Goal: Check status: Check status

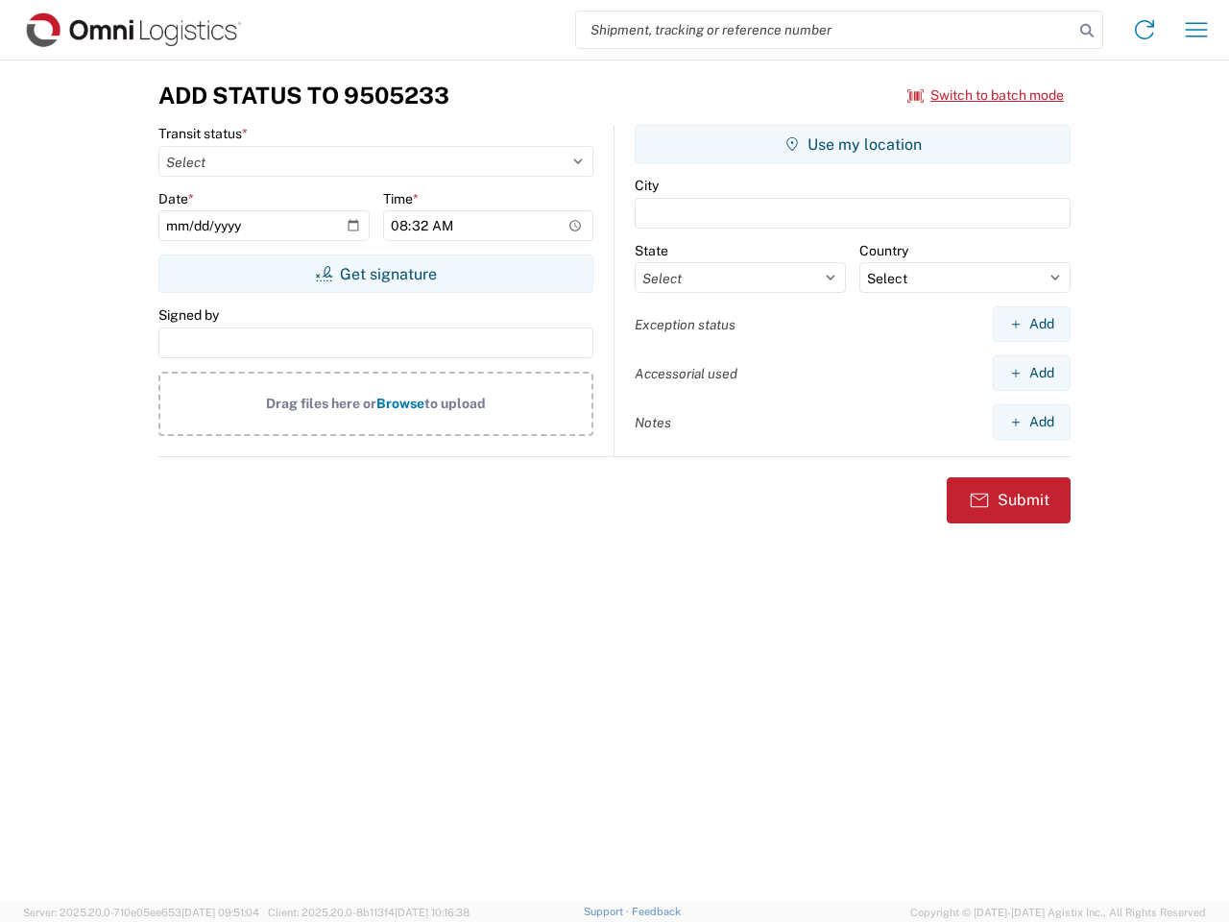
click at [825, 30] on input "search" at bounding box center [824, 30] width 497 height 36
click at [1087, 31] on icon at bounding box center [1087, 30] width 27 height 27
click at [1145, 30] on icon at bounding box center [1144, 29] width 31 height 31
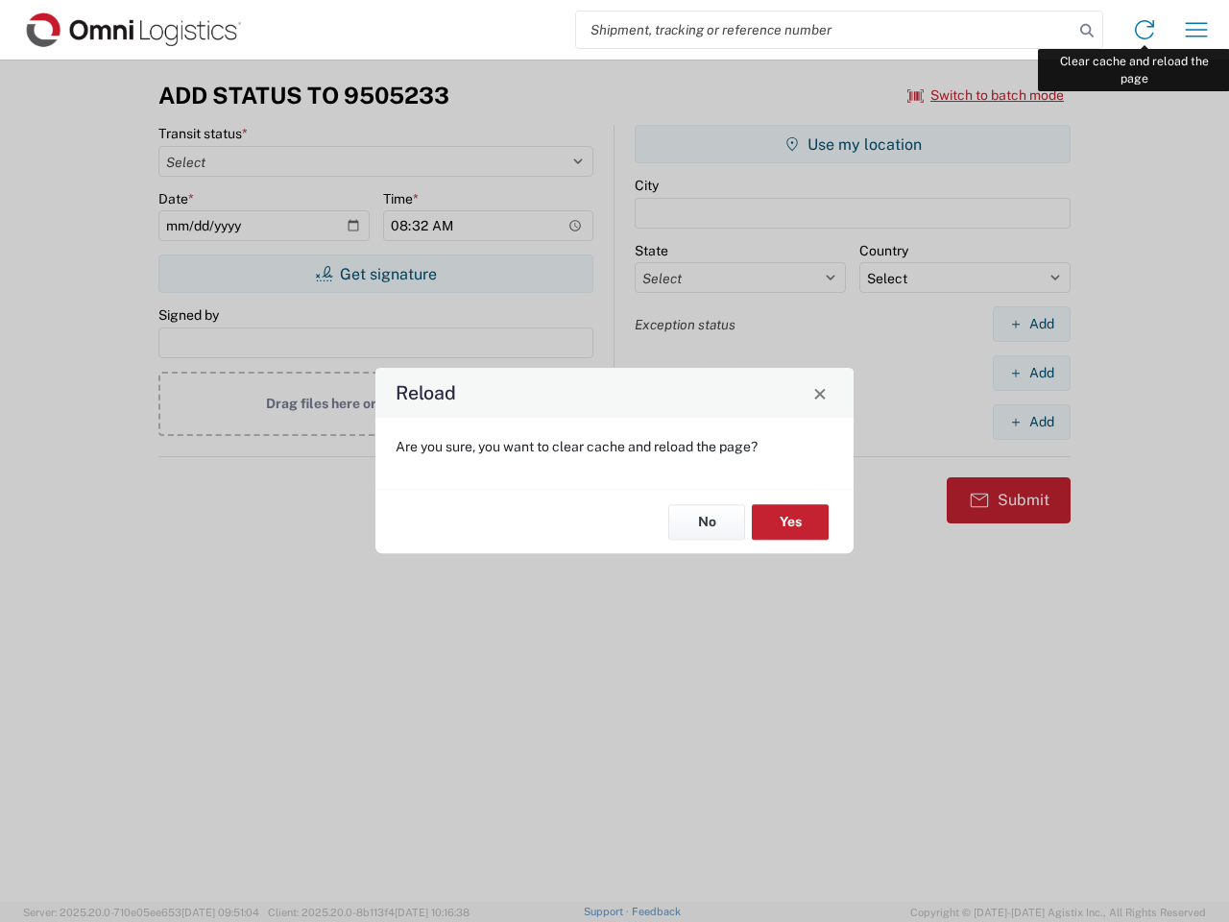
click at [1196, 30] on div "Reload Are you sure, you want to clear cache and reload the page? No Yes" at bounding box center [614, 461] width 1229 height 922
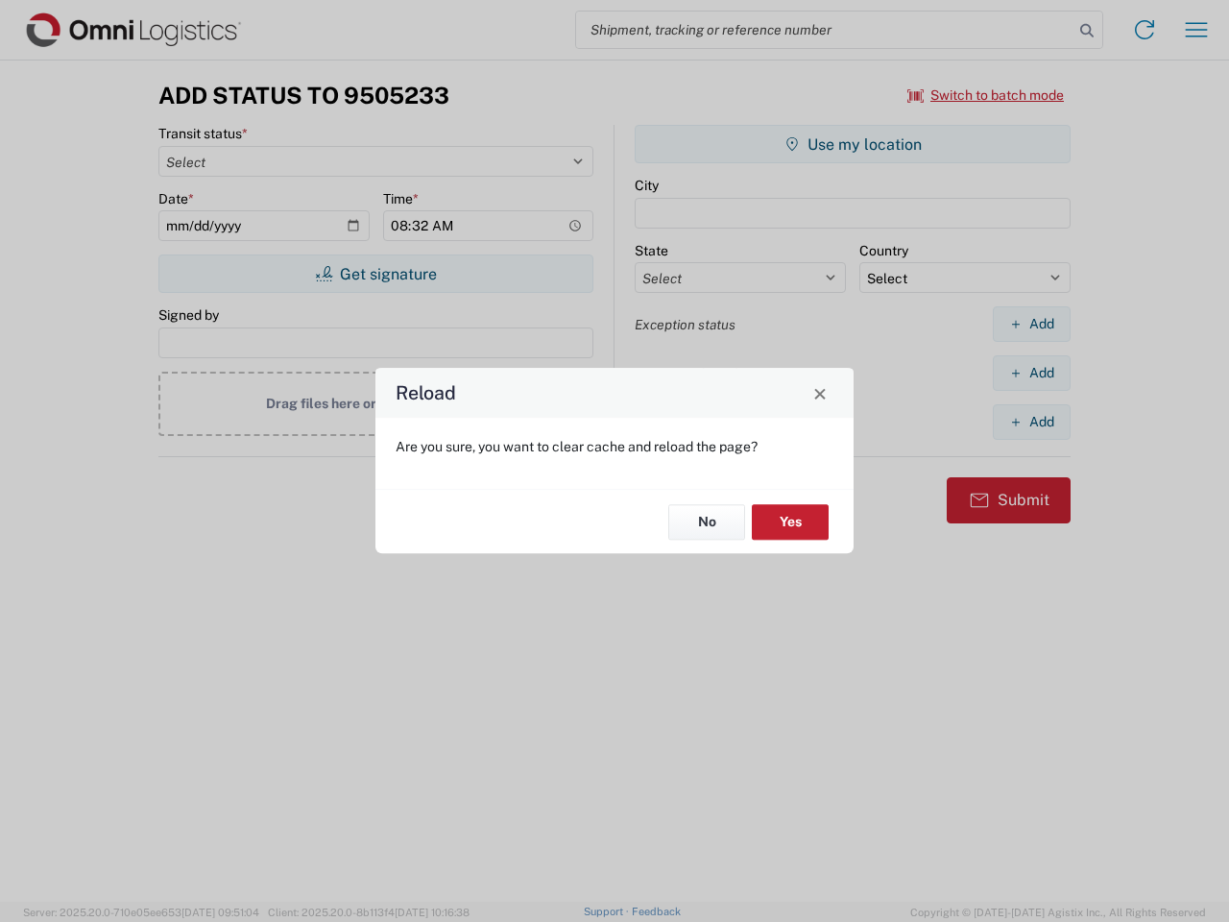
click at [986, 95] on div "Reload Are you sure, you want to clear cache and reload the page? No Yes" at bounding box center [614, 461] width 1229 height 922
click at [375, 274] on div "Reload Are you sure, you want to clear cache and reload the page? No Yes" at bounding box center [614, 461] width 1229 height 922
click at [853, 144] on div "Reload Are you sure, you want to clear cache and reload the page? No Yes" at bounding box center [614, 461] width 1229 height 922
click at [1031, 324] on div "Reload Are you sure, you want to clear cache and reload the page? No Yes" at bounding box center [614, 461] width 1229 height 922
click at [1031, 373] on div "Reload Are you sure, you want to clear cache and reload the page? No Yes" at bounding box center [614, 461] width 1229 height 922
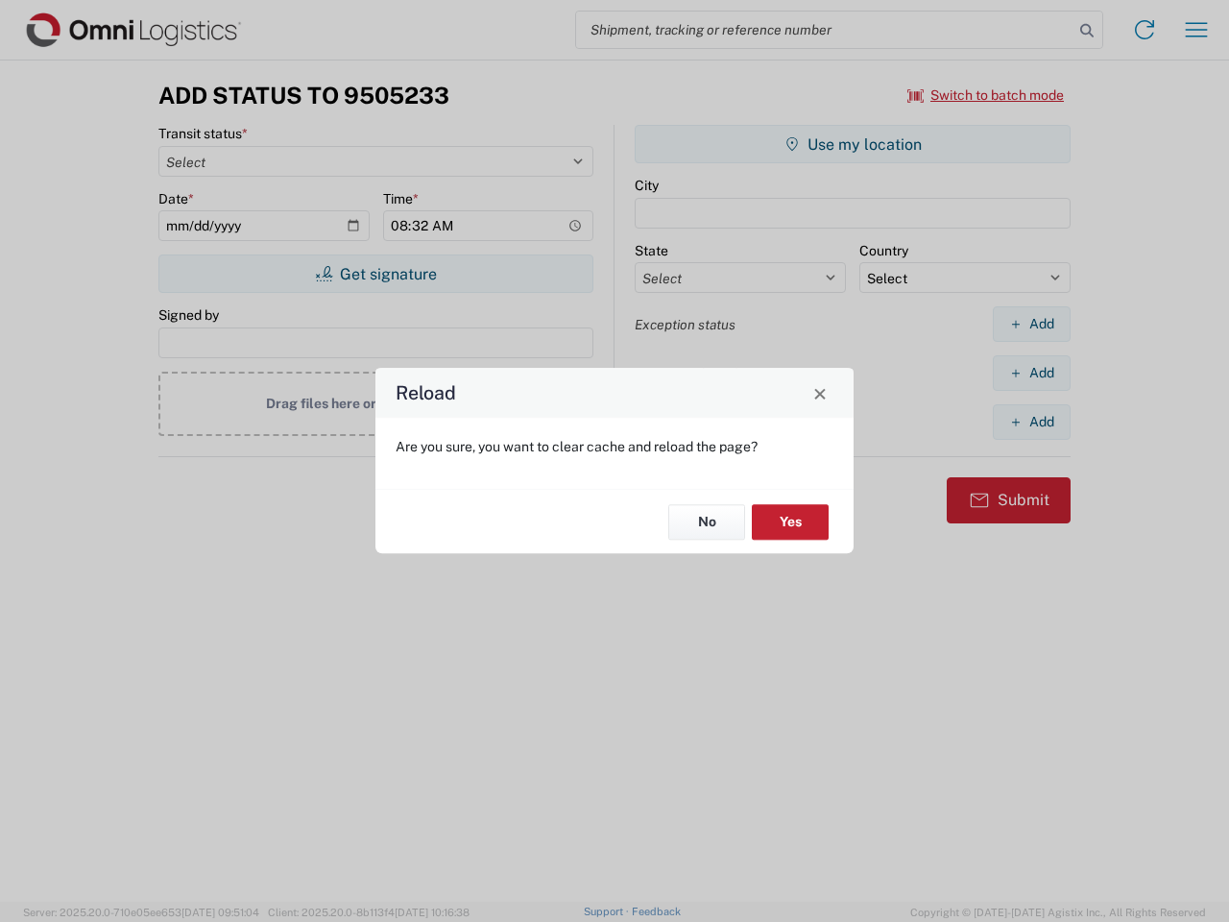
click at [1031, 422] on div "Reload Are you sure, you want to clear cache and reload the page? No Yes" at bounding box center [614, 461] width 1229 height 922
